Goal: Task Accomplishment & Management: Manage account settings

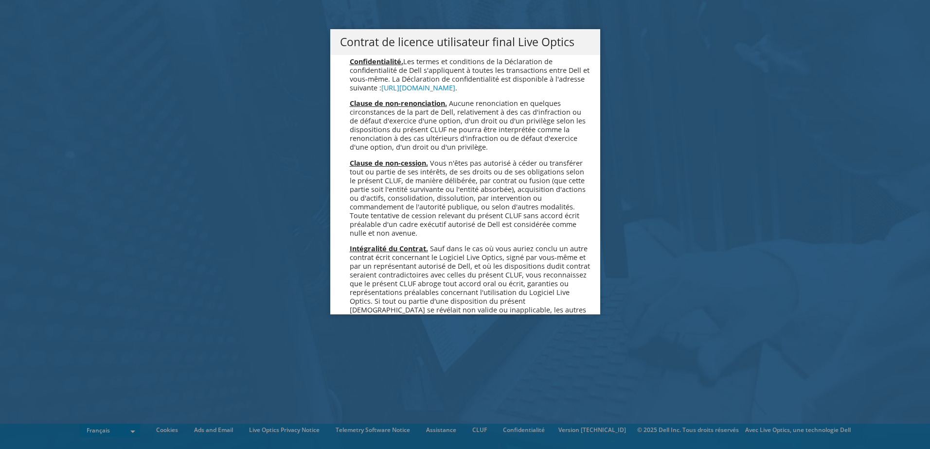
scroll to position [4299, 0]
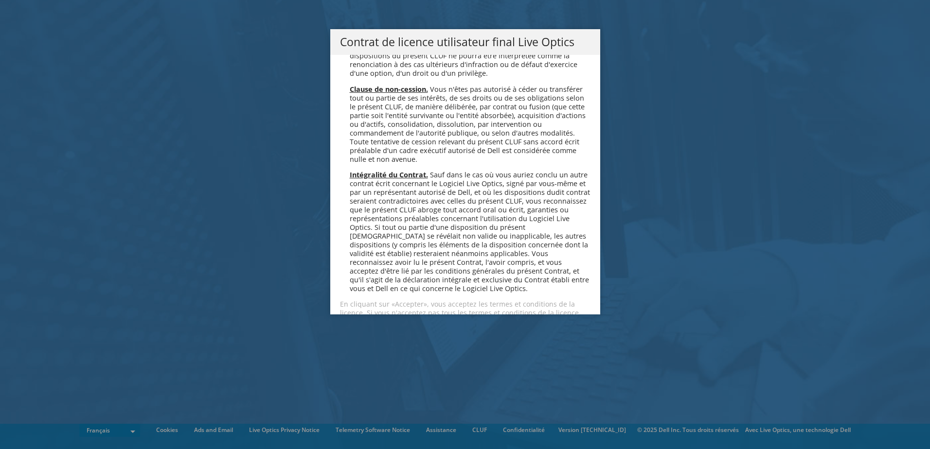
click at [373, 336] on link "Accepter" at bounding box center [369, 347] width 58 height 23
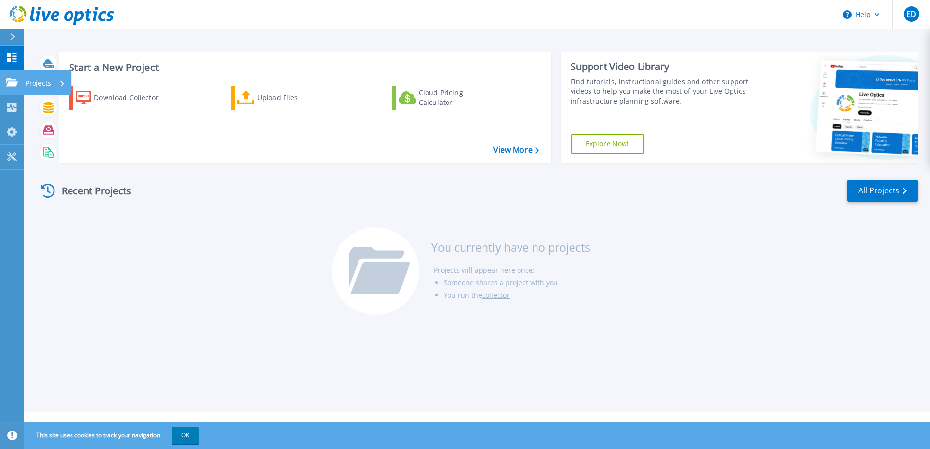
click at [12, 81] on icon at bounding box center [12, 82] width 12 height 8
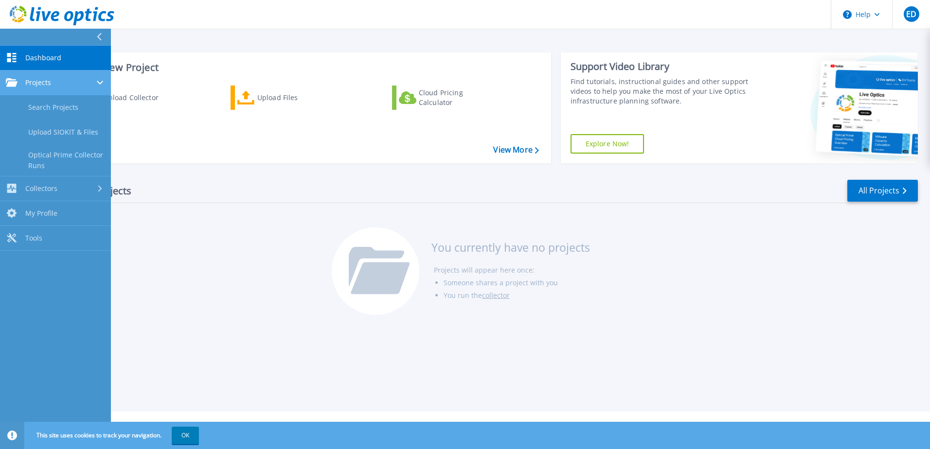
click at [87, 83] on div "Projects" at bounding box center [55, 82] width 99 height 9
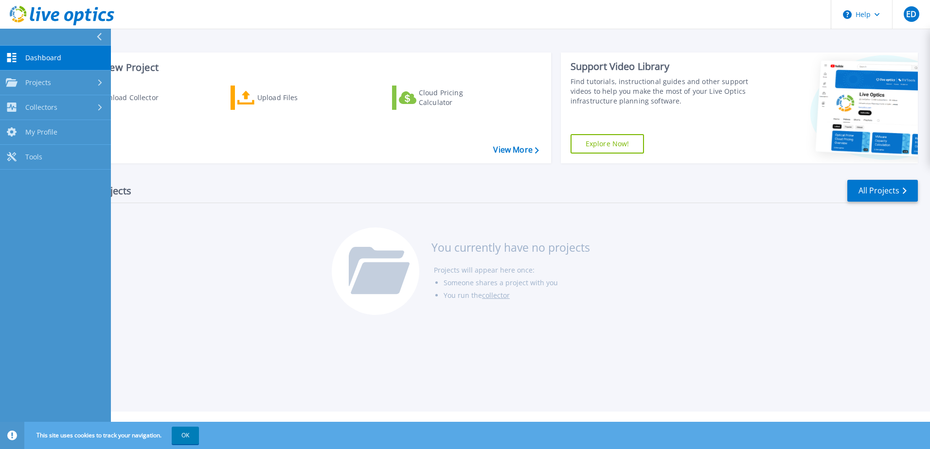
click at [164, 132] on div "Download Collector Upload Files Cloud Pricing Calculator" at bounding box center [303, 118] width 485 height 81
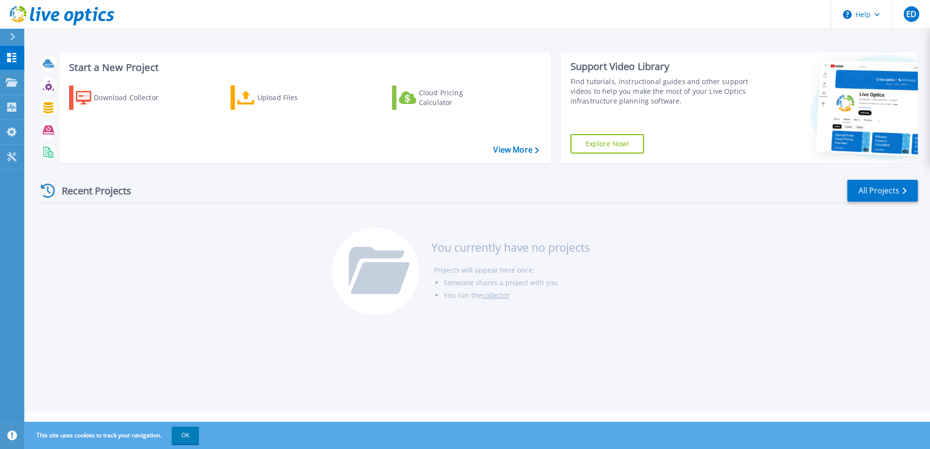
click at [453, 21] on header "Help ED Utilisateur final Eric Desrosiers eric.desrosiers@macm.org MACM My Prof…" at bounding box center [465, 14] width 930 height 29
click at [191, 261] on div "Recent Projects All Projects You currently have no projects Projects will appea…" at bounding box center [477, 248] width 880 height 154
click at [10, 37] on icon at bounding box center [12, 37] width 5 height 8
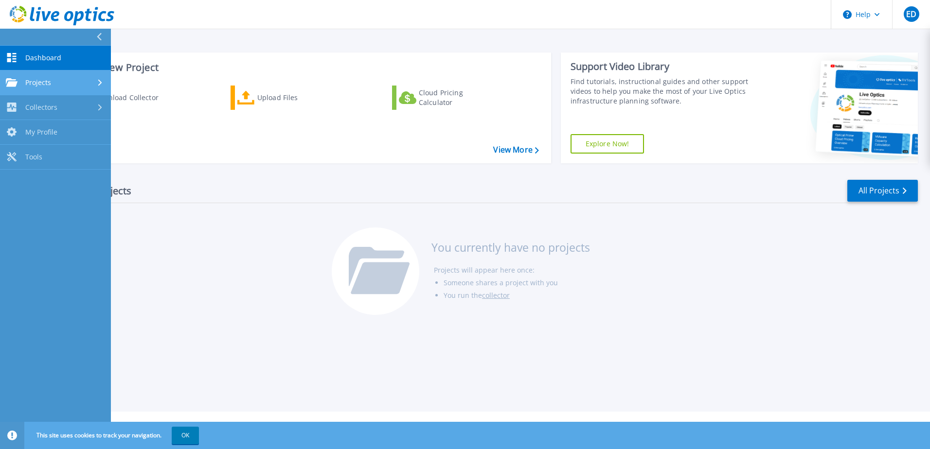
click at [40, 77] on link "Projects Projects" at bounding box center [55, 83] width 111 height 25
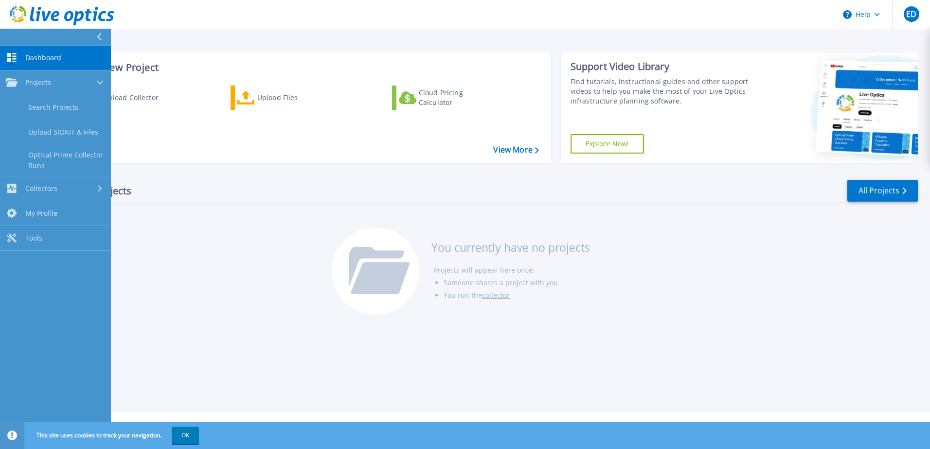
click at [43, 58] on span "Dashboard" at bounding box center [43, 57] width 36 height 9
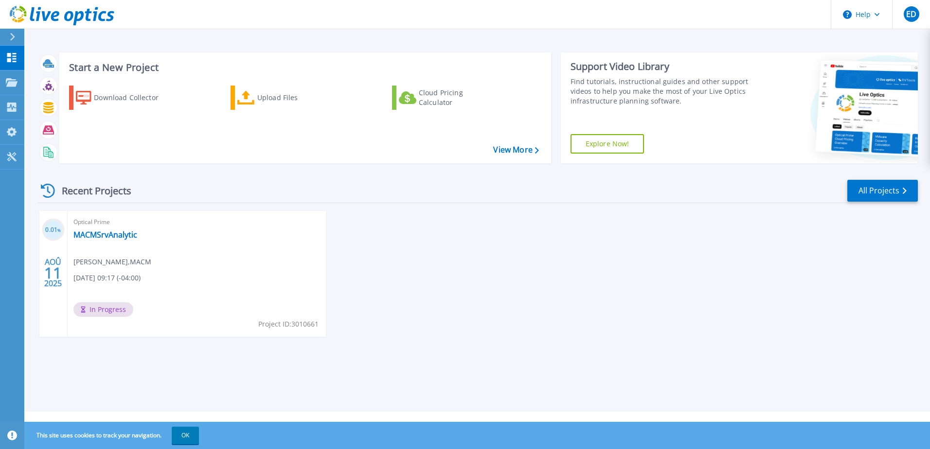
click at [118, 306] on span "In Progress" at bounding box center [103, 309] width 60 height 15
click at [113, 309] on span "In Progress" at bounding box center [103, 309] width 60 height 15
click at [104, 235] on link "MACMSrvAnalytic" at bounding box center [105, 235] width 64 height 10
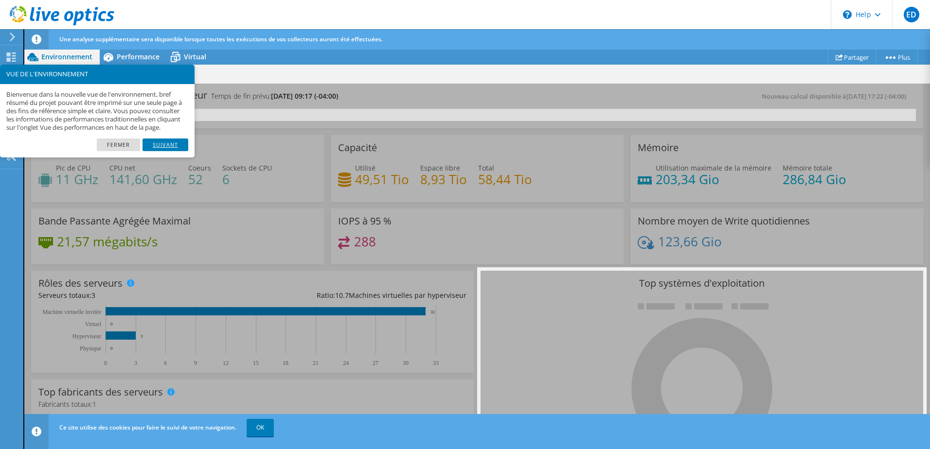
click at [170, 151] on link "Suivant" at bounding box center [165, 145] width 46 height 13
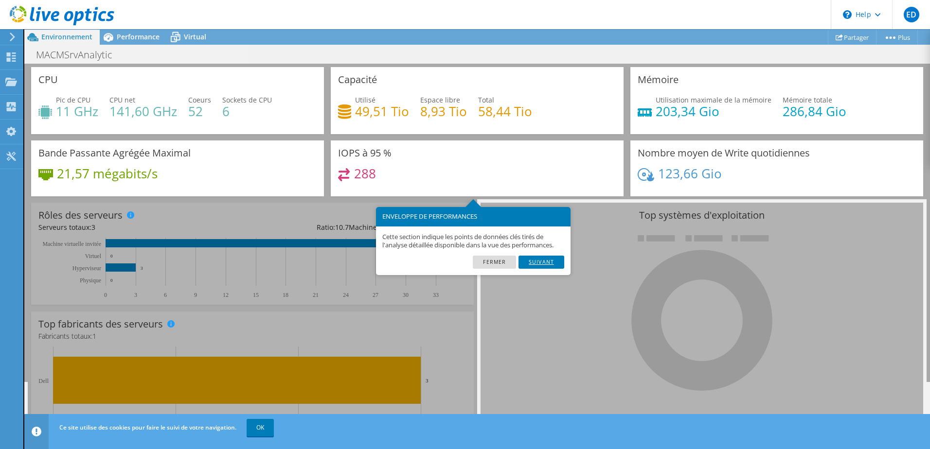
click at [546, 261] on link "Suivant" at bounding box center [541, 262] width 46 height 13
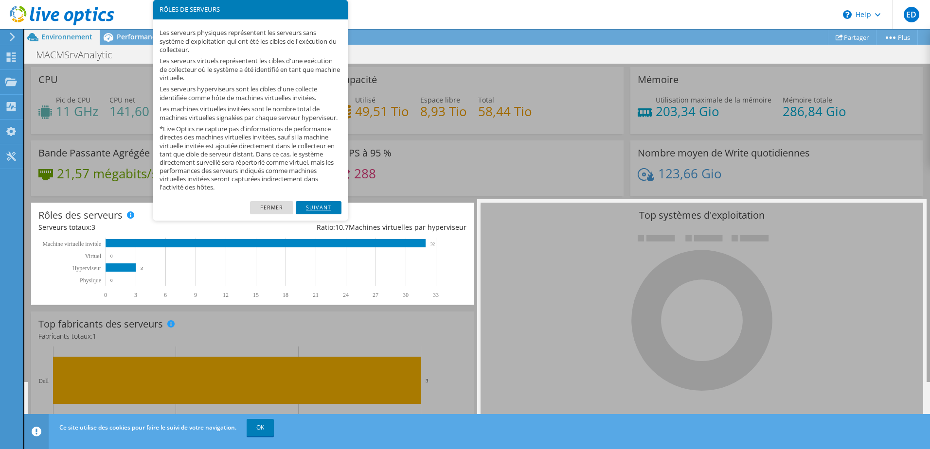
click at [334, 213] on link "Suivant" at bounding box center [319, 207] width 46 height 13
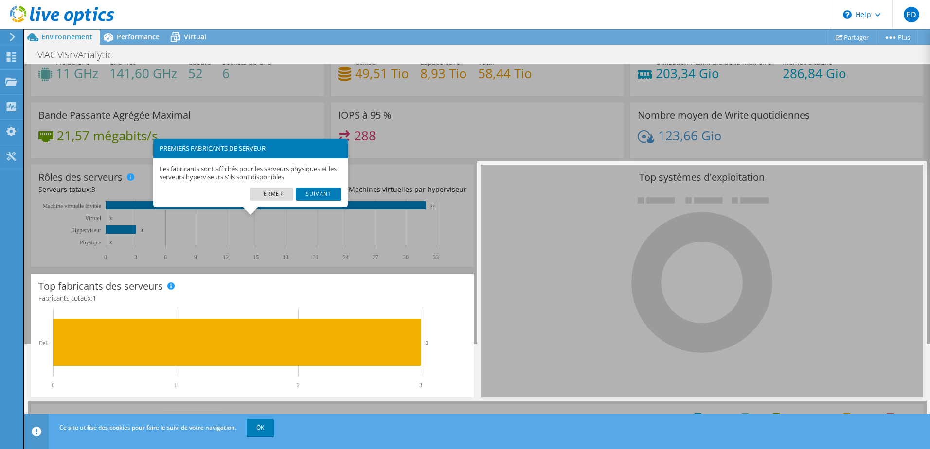
scroll to position [48, 0]
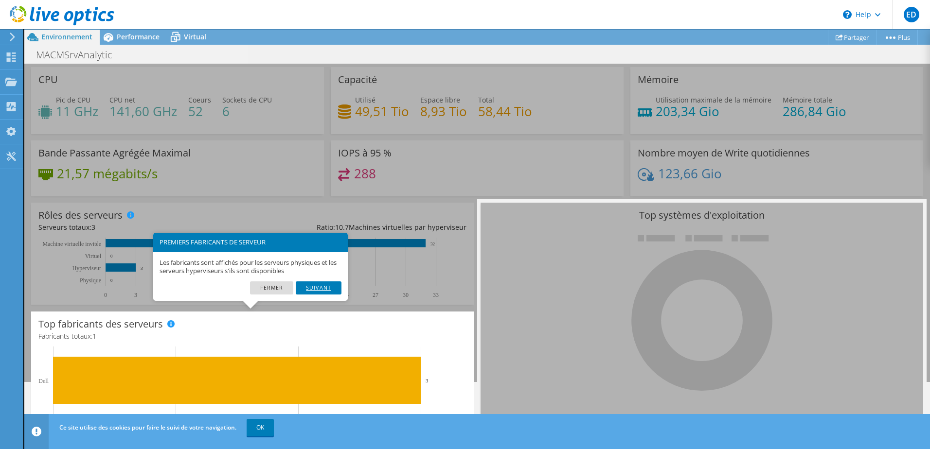
click at [308, 288] on link "Suivant" at bounding box center [319, 288] width 46 height 13
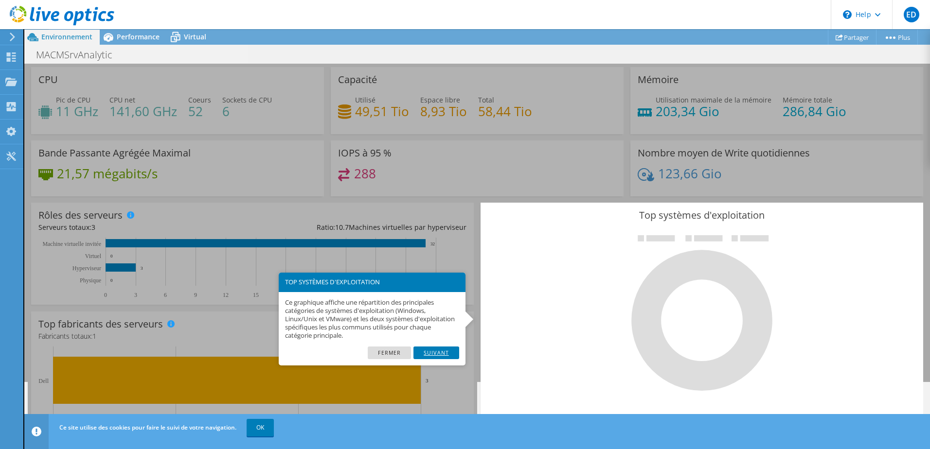
click at [429, 351] on link "Suivant" at bounding box center [436, 353] width 46 height 13
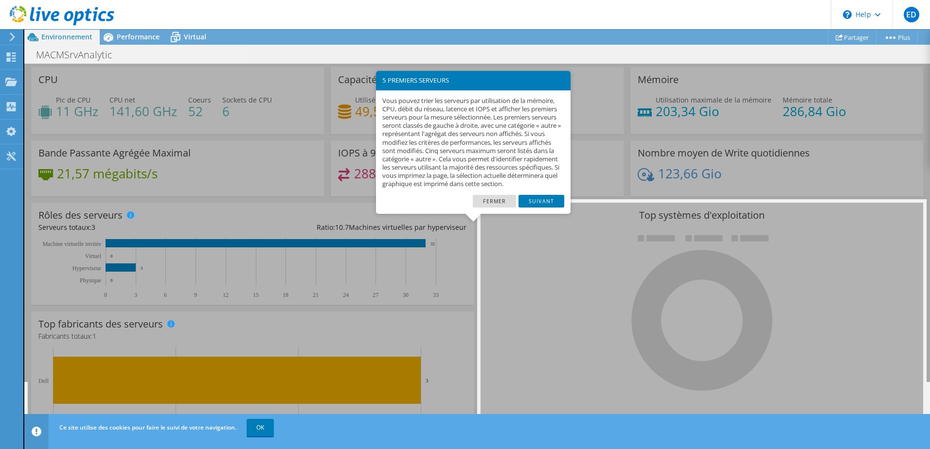
scroll to position [257, 0]
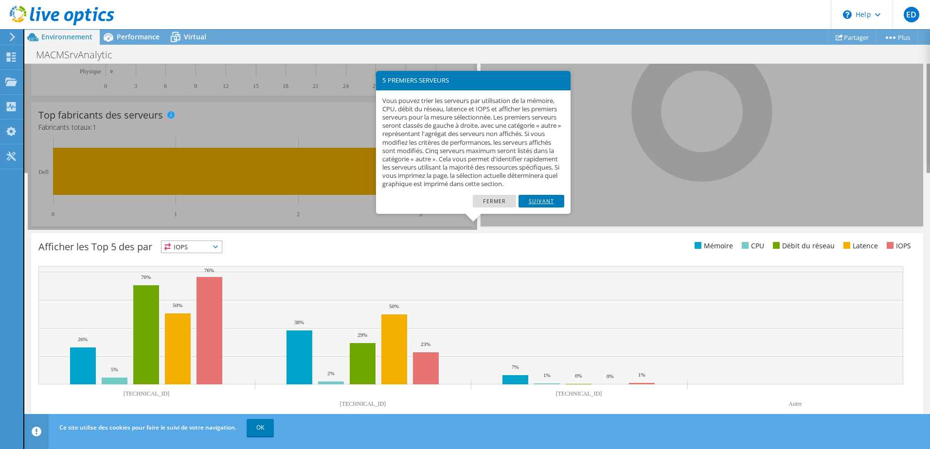
click at [541, 208] on link "Suivant" at bounding box center [541, 201] width 46 height 13
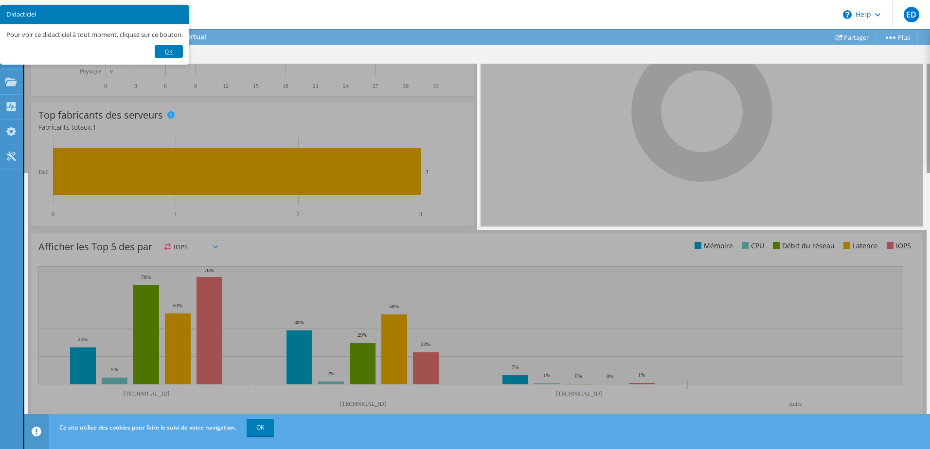
click at [175, 58] on link "OK" at bounding box center [169, 51] width 28 height 13
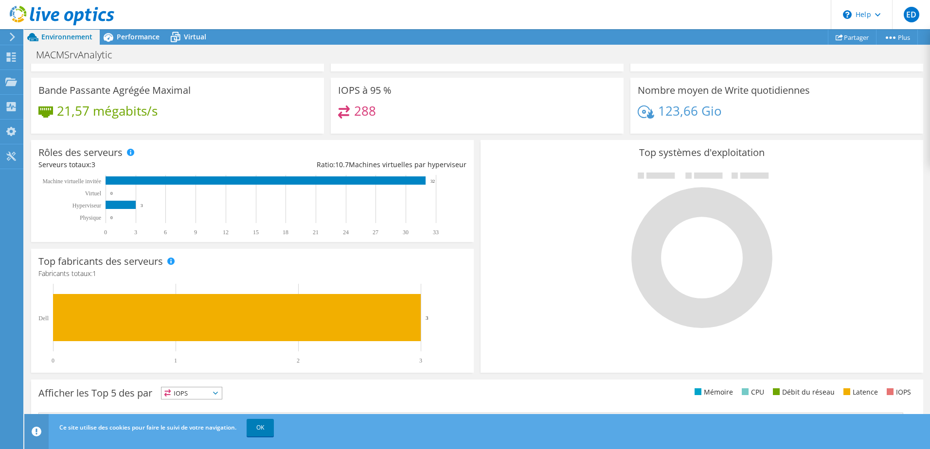
scroll to position [0, 0]
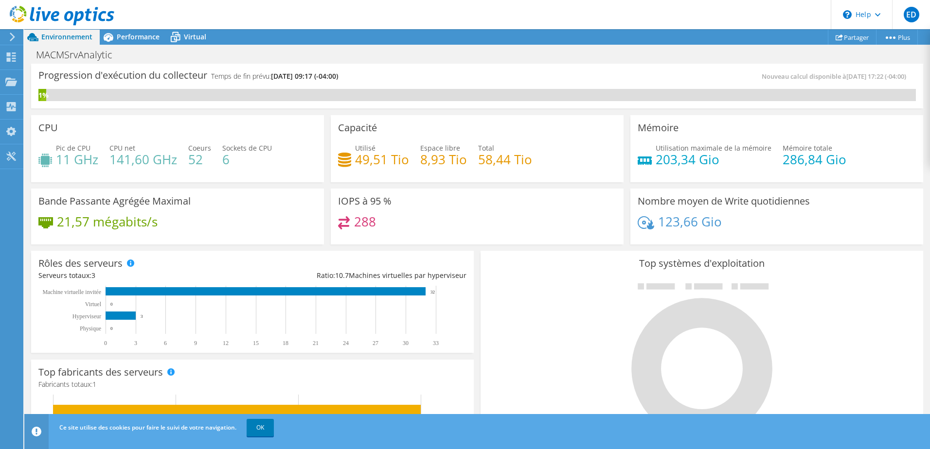
click at [382, 158] on h4 "49,51 Tio" at bounding box center [382, 159] width 54 height 11
click at [355, 150] on span "Utilisé" at bounding box center [365, 147] width 20 height 9
click at [368, 155] on h4 "49,51 Tio" at bounding box center [382, 159] width 54 height 11
drag, startPoint x: 430, startPoint y: 155, endPoint x: 447, endPoint y: 154, distance: 17.0
click at [436, 155] on h4 "8,93 Tio" at bounding box center [443, 159] width 47 height 11
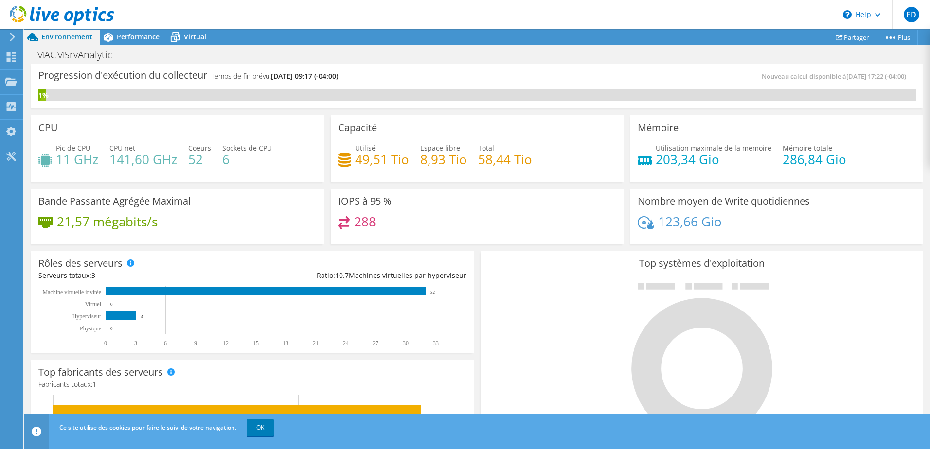
drag, startPoint x: 447, startPoint y: 154, endPoint x: 501, endPoint y: 156, distance: 54.5
click at [469, 152] on div "Utilisé 49,51 Tio Espace libre 8,93 Tio Total 58,44 Tio" at bounding box center [477, 159] width 278 height 32
click at [501, 156] on h4 "58,44 Tio" at bounding box center [505, 159] width 54 height 11
click at [502, 156] on h4 "58,44 Tio" at bounding box center [505, 159] width 54 height 11
click at [495, 156] on h4 "58,44 Tio" at bounding box center [505, 159] width 54 height 11
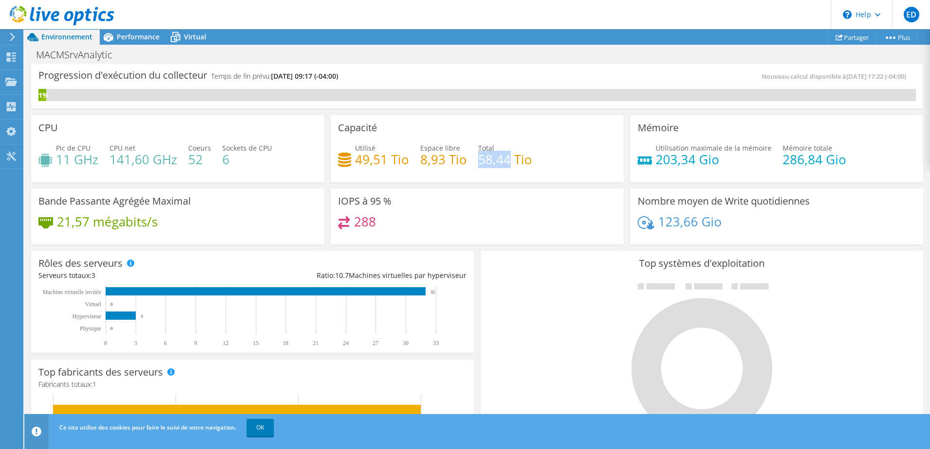
click at [495, 156] on h4 "58,44 Tio" at bounding box center [505, 159] width 54 height 11
click at [6, 110] on icon at bounding box center [11, 106] width 12 height 9
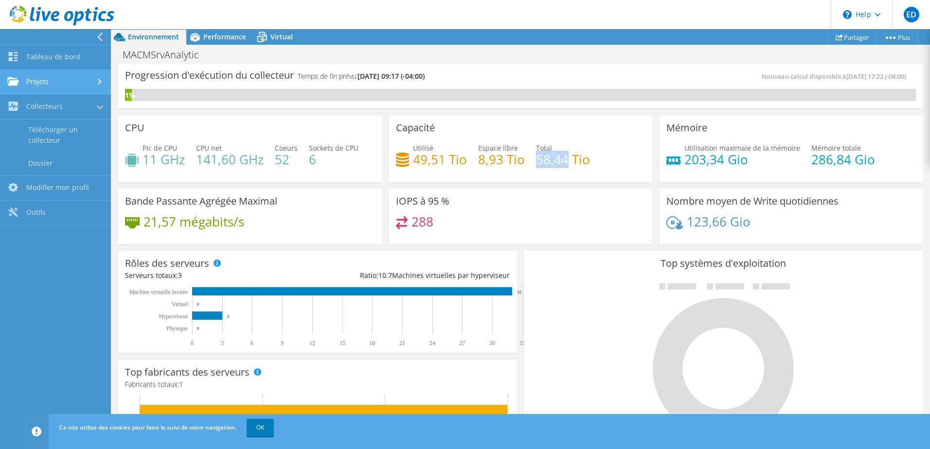
click at [60, 89] on link "Projets" at bounding box center [55, 82] width 111 height 25
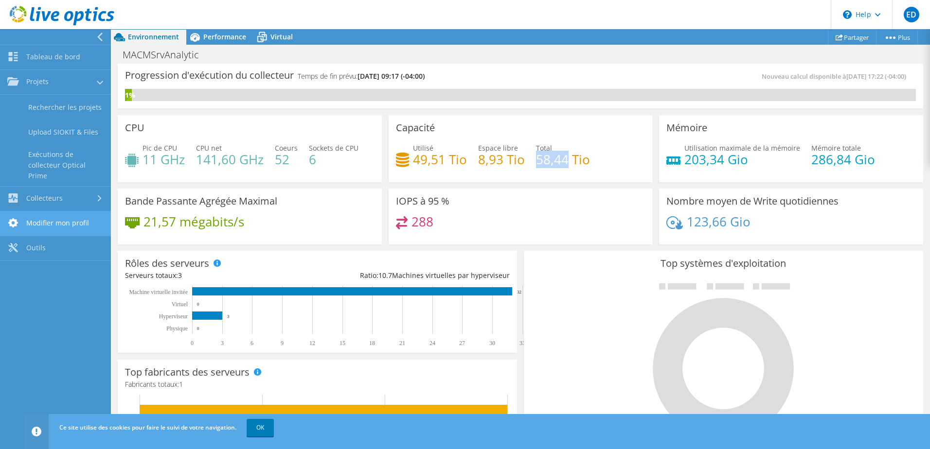
click at [45, 221] on link "Modifier mon profil" at bounding box center [55, 224] width 111 height 25
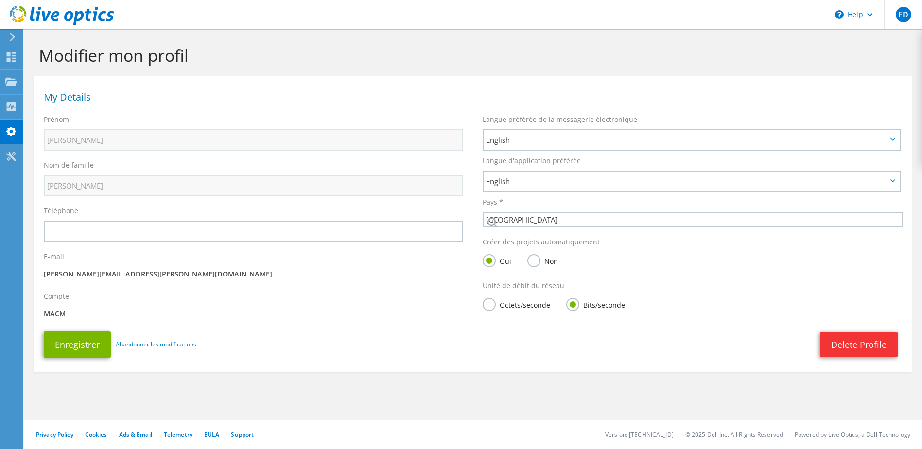
select select "37"
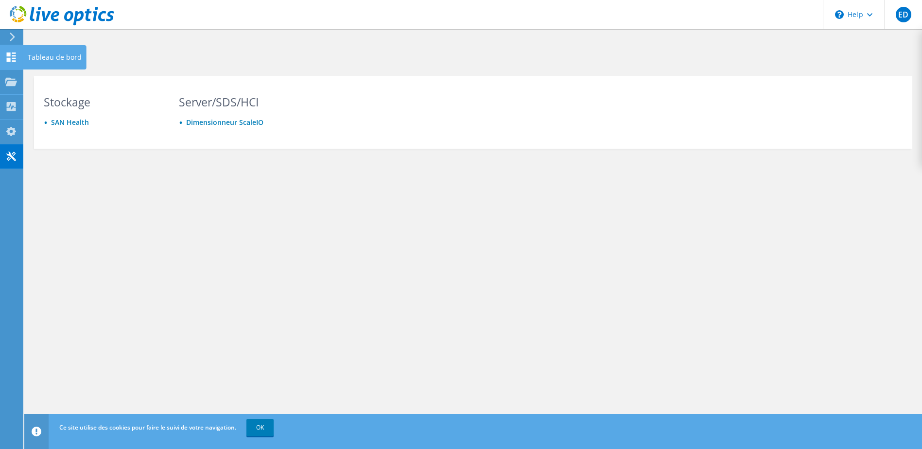
click at [13, 57] on icon at bounding box center [11, 57] width 12 height 9
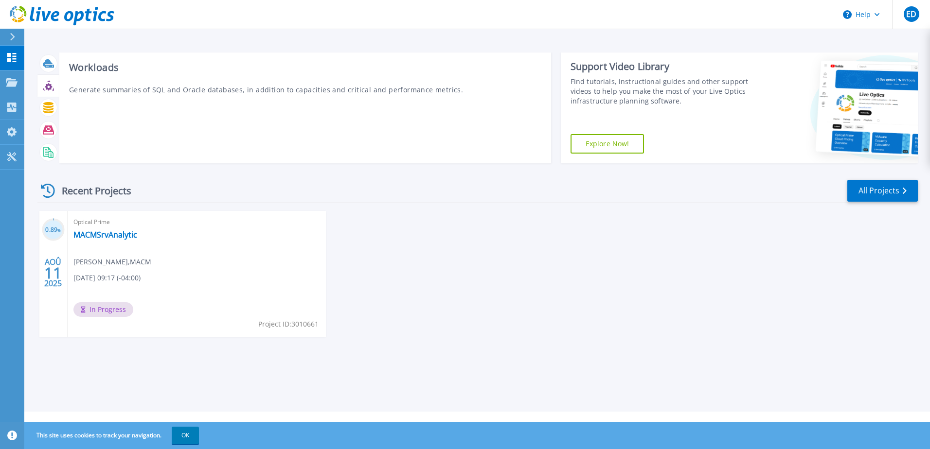
click at [53, 81] on icon at bounding box center [48, 85] width 11 height 11
click at [49, 87] on icon at bounding box center [48, 85] width 11 height 11
click at [46, 106] on icon at bounding box center [48, 107] width 10 height 11
